Goal: Task Accomplishment & Management: Complete application form

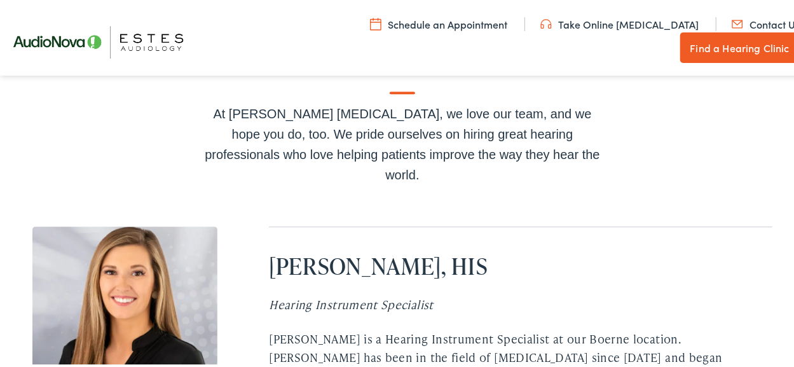
scroll to position [3768, 0]
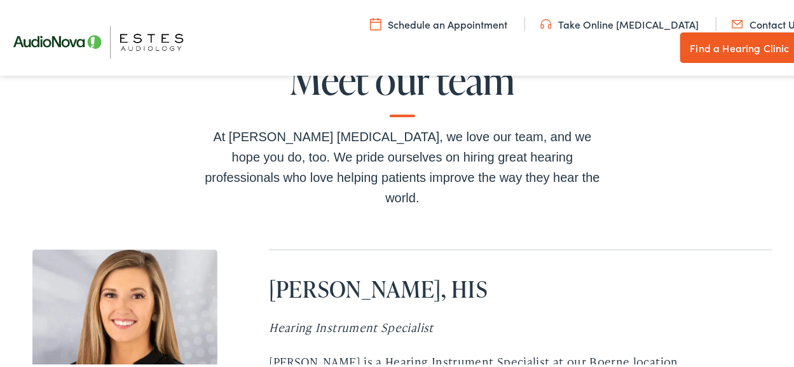
click at [731, 29] on link "Contact Us" at bounding box center [765, 22] width 68 height 14
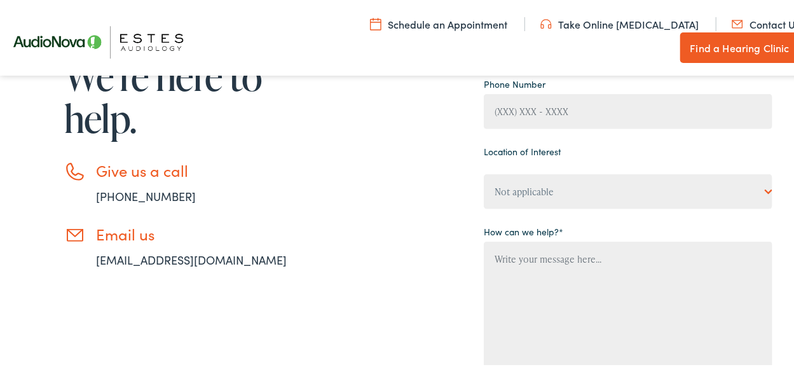
scroll to position [254, 0]
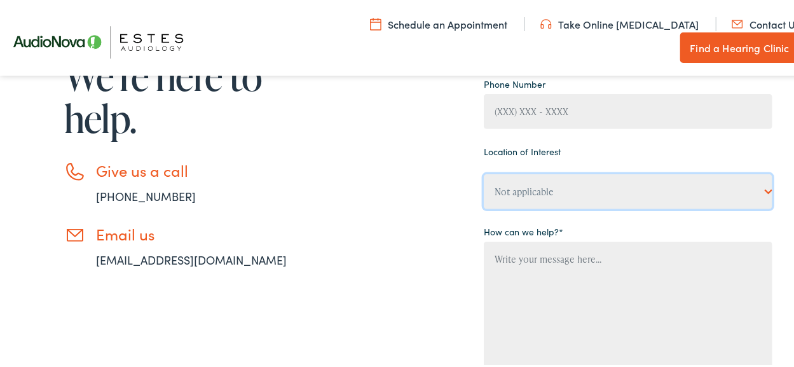
click at [750, 189] on select "Not applicable [PERSON_NAME] [MEDICAL_DATA], [PERSON_NAME] [MEDICAL_DATA], Bato…" at bounding box center [628, 189] width 288 height 35
select select "[PERSON_NAME] [MEDICAL_DATA], Boerne"
click at [484, 172] on select "Not applicable [PERSON_NAME] [MEDICAL_DATA], [PERSON_NAME] [MEDICAL_DATA], Bato…" at bounding box center [628, 189] width 288 height 35
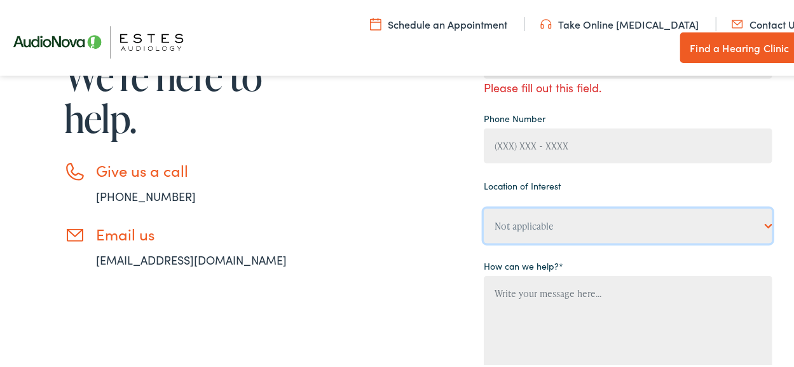
scroll to position [191, 0]
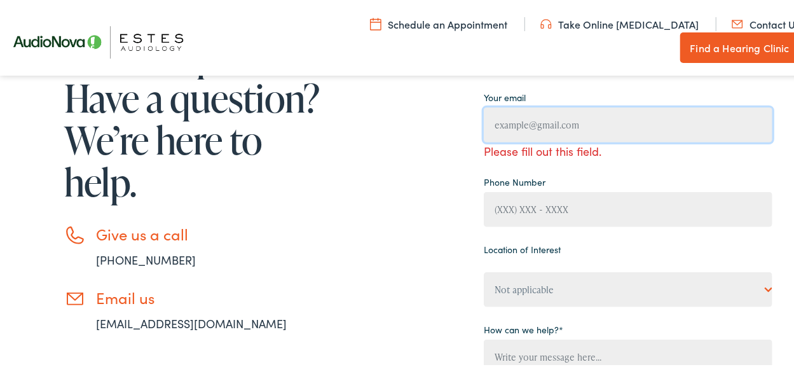
click at [533, 127] on input "Contact form" at bounding box center [628, 122] width 288 height 35
drag, startPoint x: 495, startPoint y: 122, endPoint x: 513, endPoint y: 126, distance: 18.8
click at [495, 122] on input "[EMAIL_ADDRESS][DOMAIN_NAME]" at bounding box center [628, 122] width 288 height 35
type input "[EMAIL_ADDRESS][DOMAIN_NAME]"
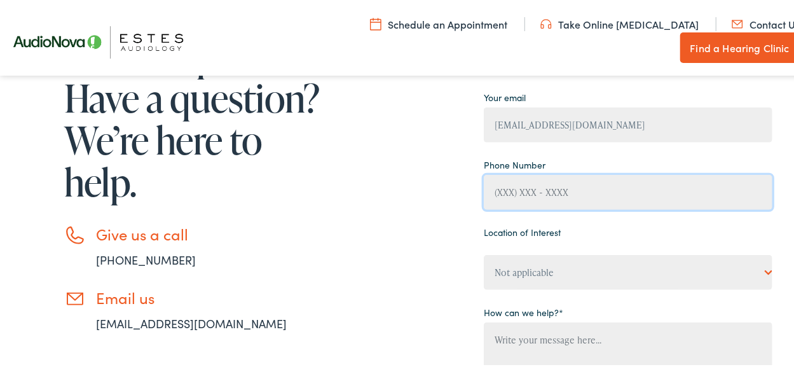
click at [496, 201] on input "Contact form" at bounding box center [628, 189] width 288 height 35
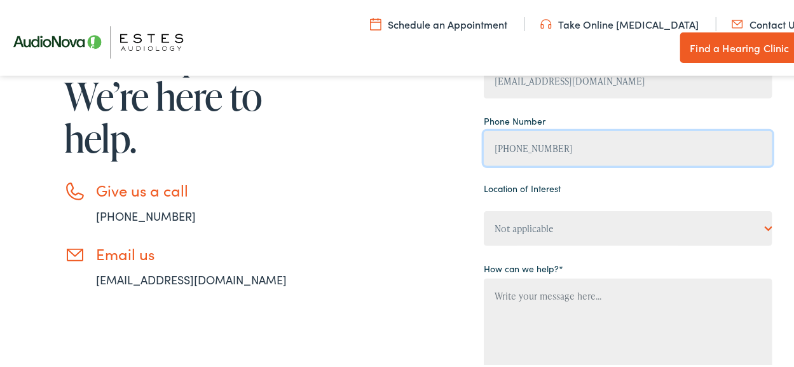
scroll to position [254, 0]
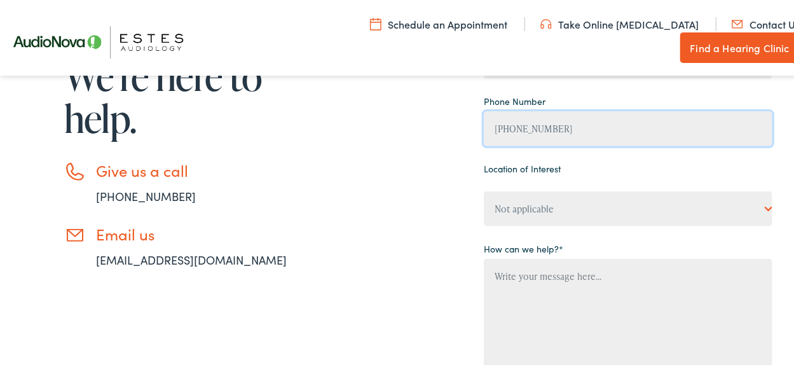
type input "[PHONE_NUMBER]"
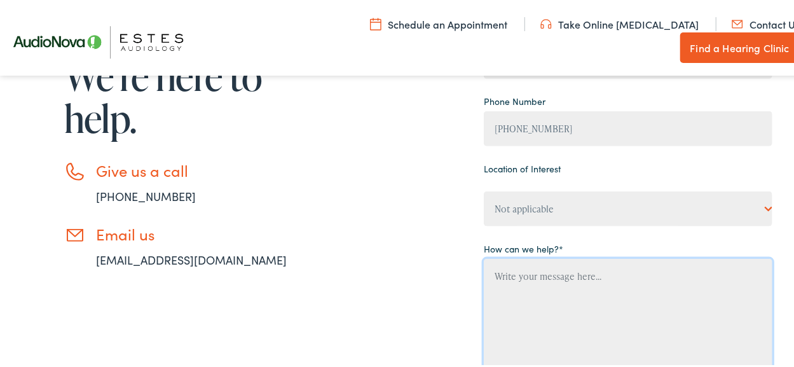
click at [546, 295] on textarea "Contact form" at bounding box center [628, 333] width 288 height 155
drag, startPoint x: 571, startPoint y: 278, endPoint x: 646, endPoint y: 276, distance: 75.0
click at [571, 278] on textarea "Do you accept any workers comp or department of labor cases/claims?" at bounding box center [628, 333] width 288 height 155
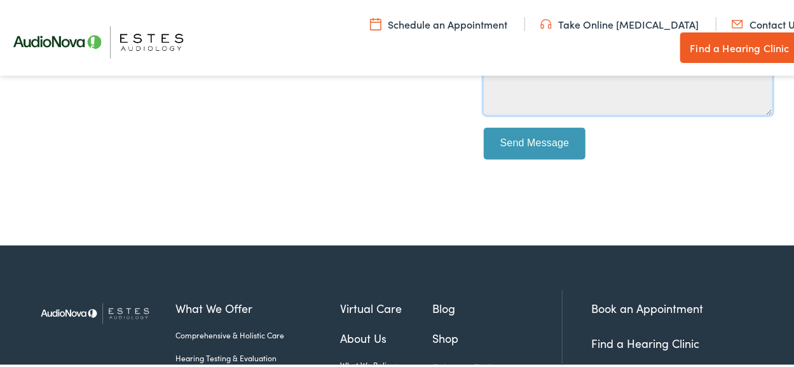
scroll to position [551, 0]
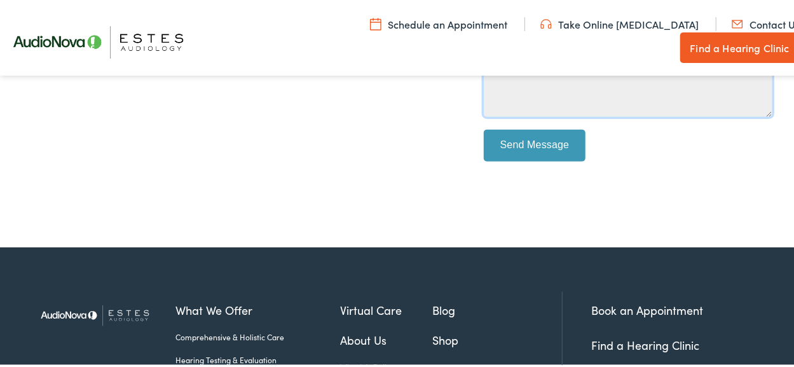
type textarea "Do you accept any Workers Comp or Department of Labor cases/claims?"
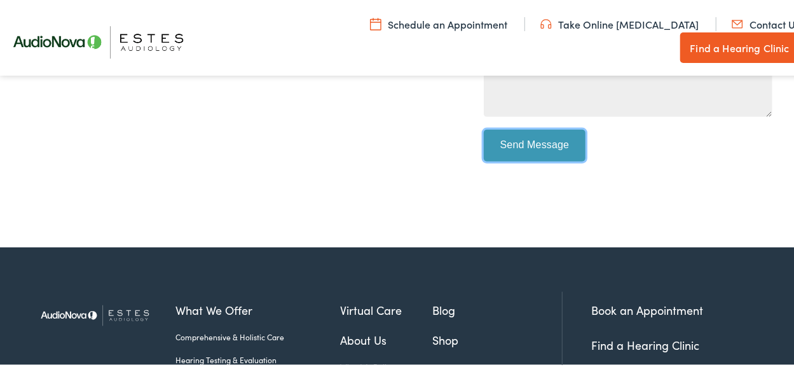
click at [538, 152] on input "Send Message" at bounding box center [535, 143] width 102 height 32
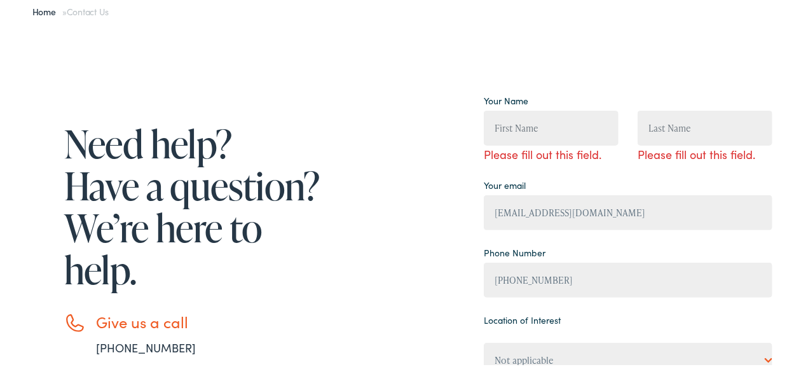
scroll to position [106, 0]
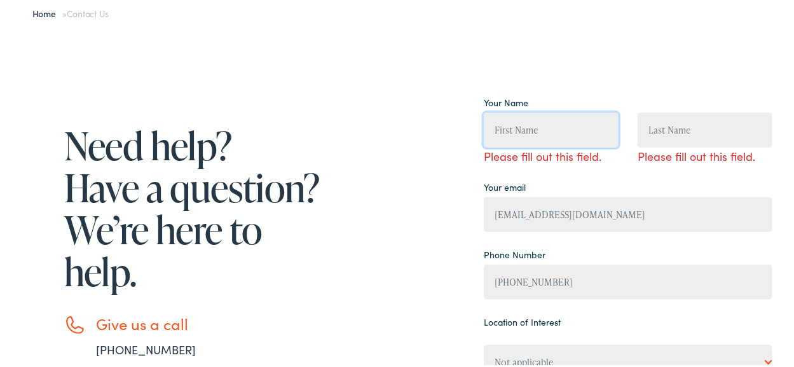
click at [572, 130] on input "Contact form" at bounding box center [551, 127] width 135 height 35
type input "Rockelle"
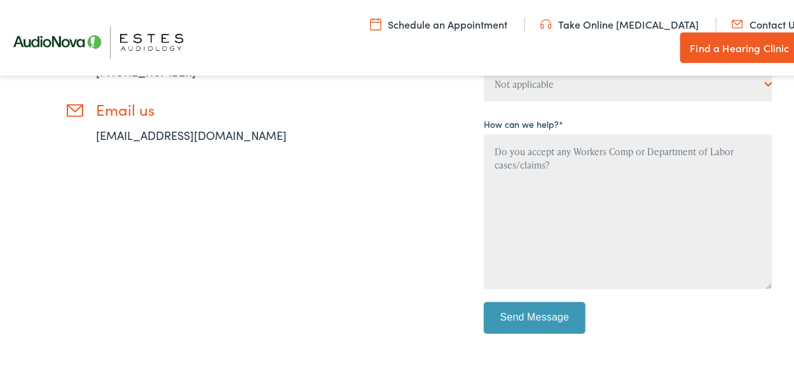
scroll to position [424, 0]
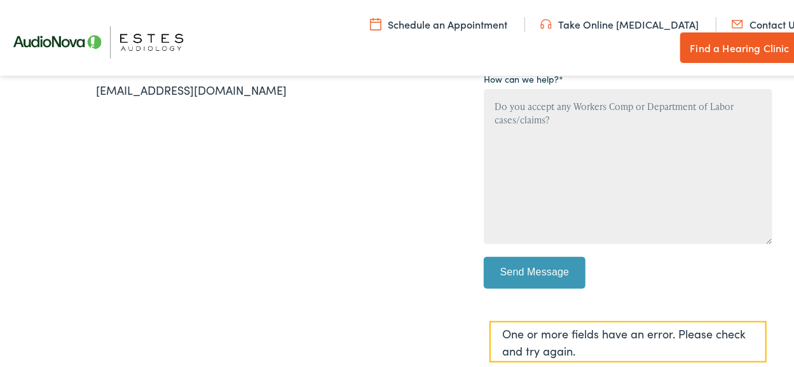
type input "[PERSON_NAME]"
click at [557, 263] on input "Send Message" at bounding box center [535, 270] width 102 height 32
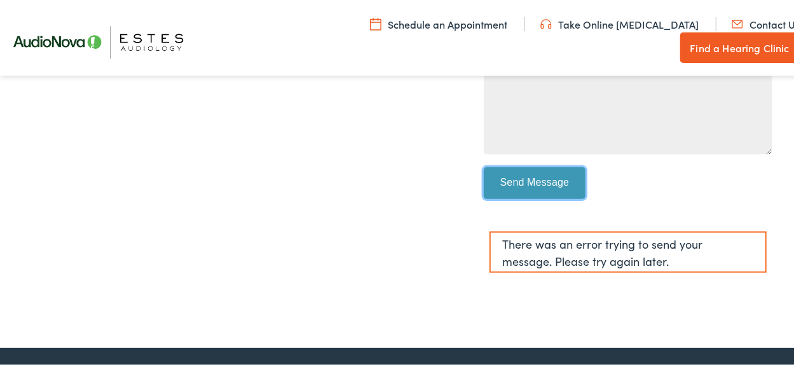
scroll to position [381, 0]
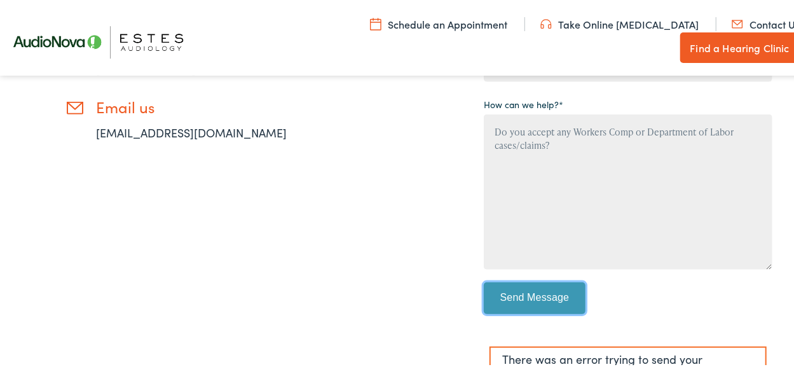
click at [512, 297] on input "Send Message" at bounding box center [535, 296] width 102 height 32
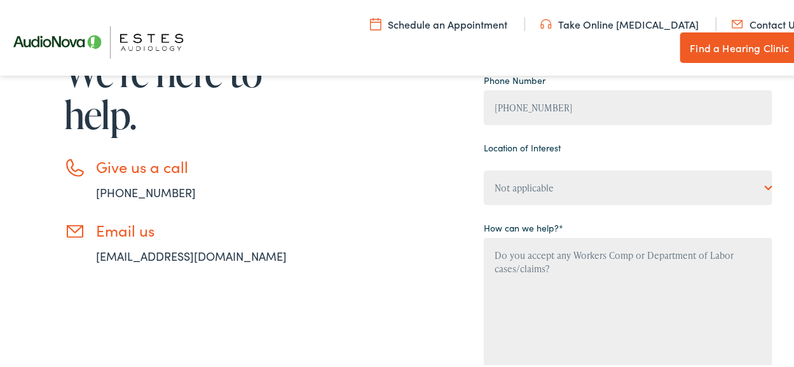
scroll to position [318, 0]
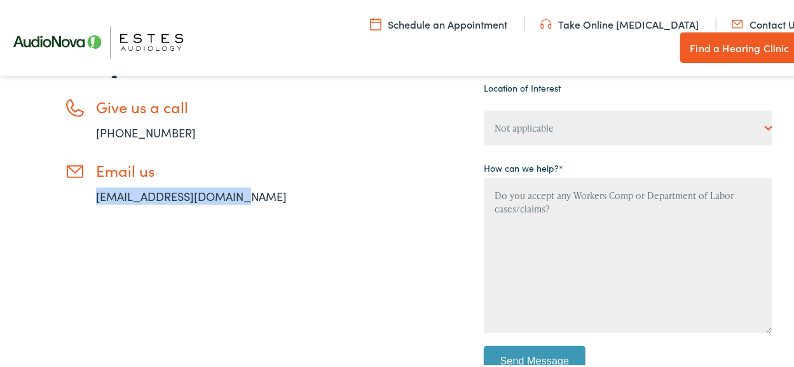
drag, startPoint x: 230, startPoint y: 194, endPoint x: 95, endPoint y: 194, distance: 135.4
click at [95, 194] on li "Email us [EMAIL_ADDRESS][DOMAIN_NAME]" at bounding box center [194, 180] width 261 height 43
copy link "[EMAIL_ADDRESS][DOMAIN_NAME]"
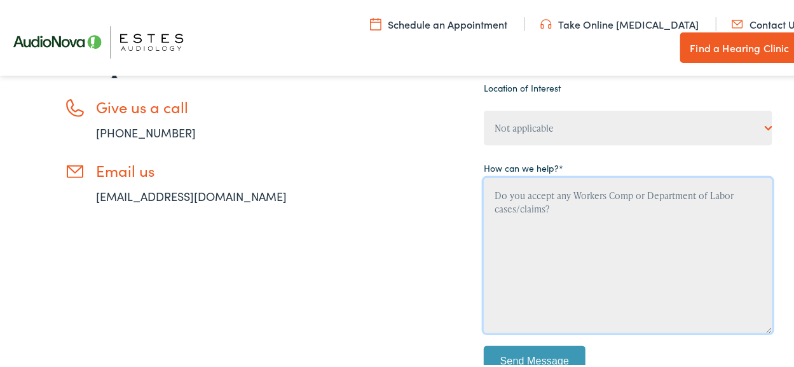
click at [539, 197] on textarea "Do you accept any Workers Comp or Department of Labor cases/claims?" at bounding box center [628, 252] width 288 height 155
drag, startPoint x: 543, startPoint y: 222, endPoint x: 473, endPoint y: 183, distance: 80.8
click at [473, 183] on div "Need help? Have a question? We’re here to help. Give us a call [PHONE_NUMBER] E…" at bounding box center [402, 167] width 740 height 587
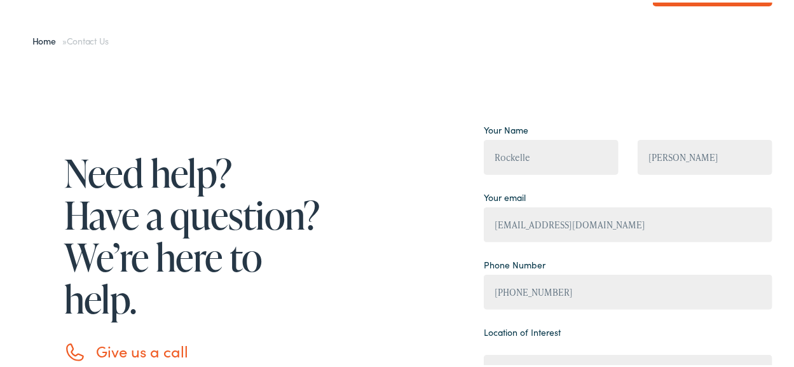
scroll to position [0, 0]
